Goal: Entertainment & Leisure: Consume media (video, audio)

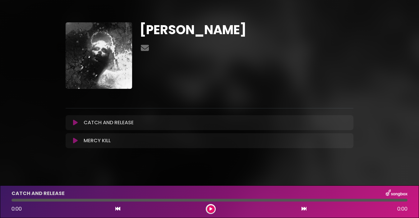
click at [78, 122] on button at bounding box center [75, 123] width 12 height 6
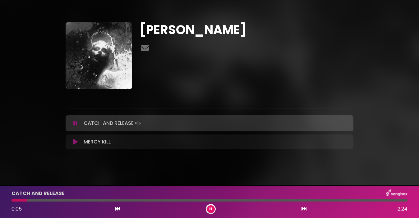
click at [77, 123] on button at bounding box center [75, 123] width 12 height 6
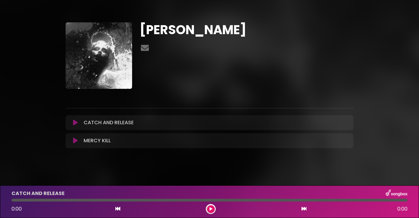
click at [74, 123] on icon at bounding box center [75, 123] width 5 height 6
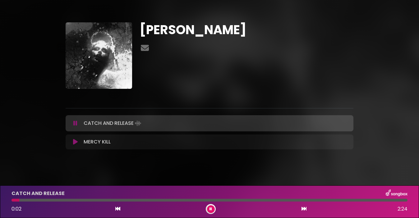
click at [75, 142] on icon at bounding box center [75, 142] width 5 height 6
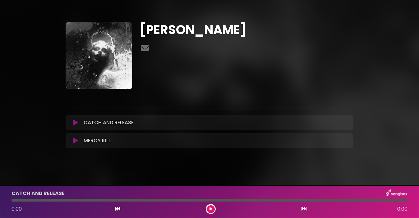
click at [75, 121] on icon at bounding box center [75, 123] width 5 height 6
